Goal: Task Accomplishment & Management: Manage account settings

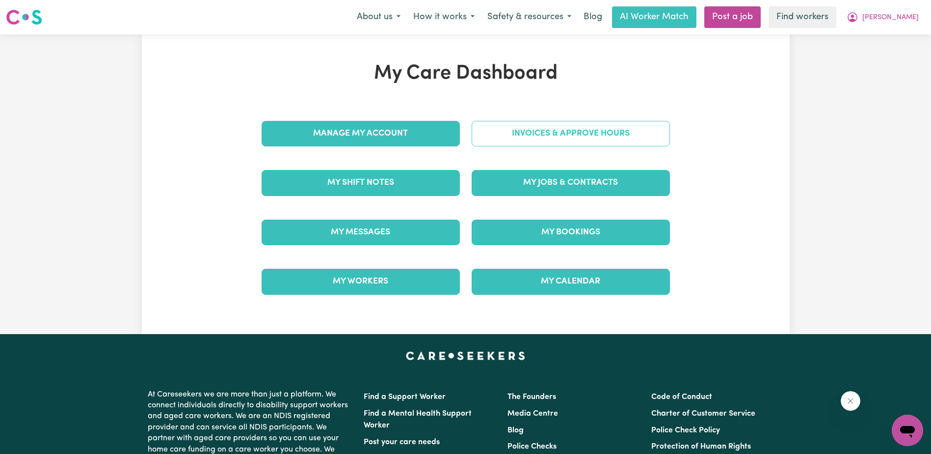
click at [558, 138] on link "Invoices & Approve Hours" at bounding box center [571, 134] width 198 height 26
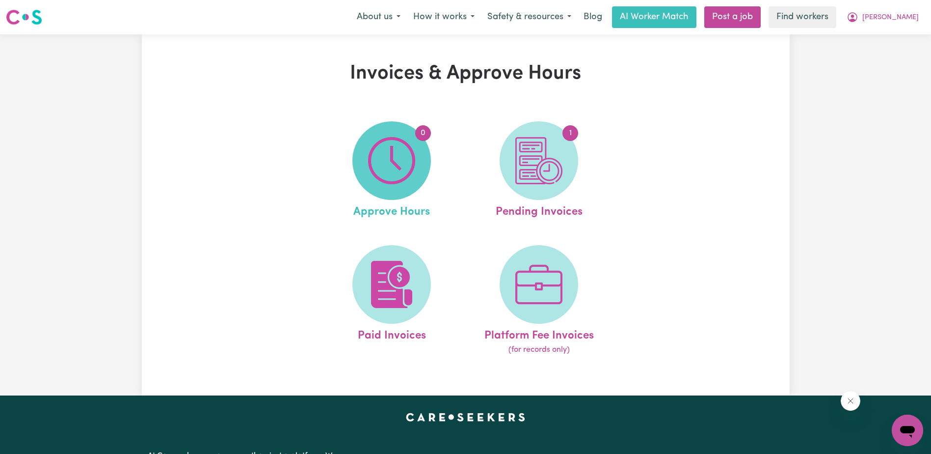
click at [394, 184] on img at bounding box center [391, 160] width 47 height 47
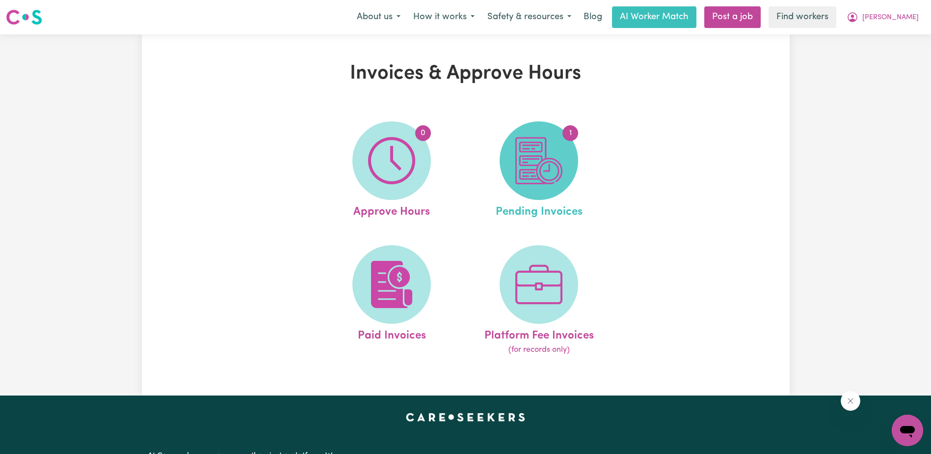
click at [524, 168] on img at bounding box center [538, 160] width 47 height 47
